Goal: Browse casually

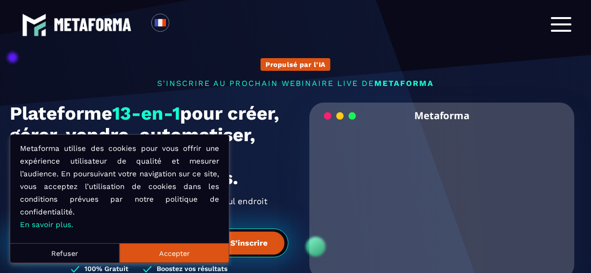
click at [187, 255] on button "Accepter" at bounding box center [174, 253] width 109 height 20
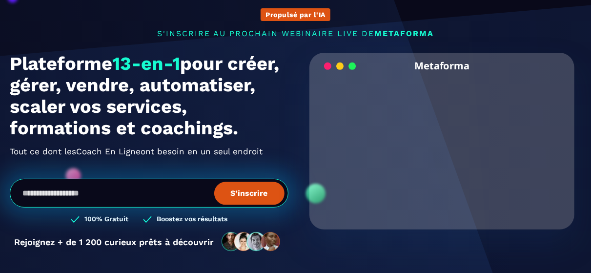
scroll to position [65, 0]
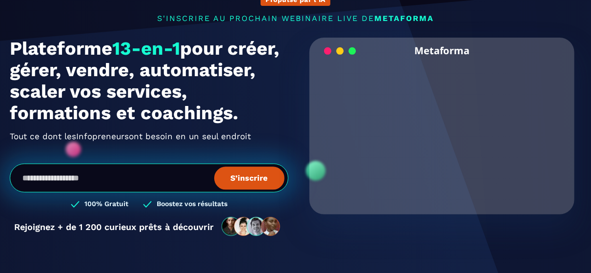
click at [450, 128] on video "Your browser does not support the video tag." at bounding box center [442, 125] width 250 height 125
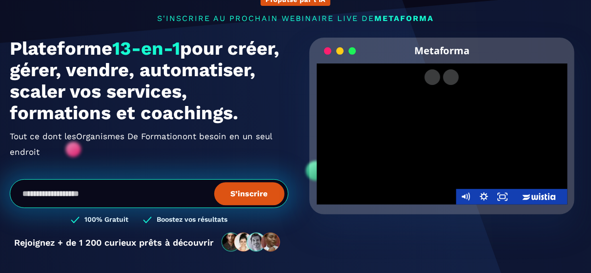
click at [422, 141] on div at bounding box center [442, 133] width 251 height 141
